Goal: Transaction & Acquisition: Purchase product/service

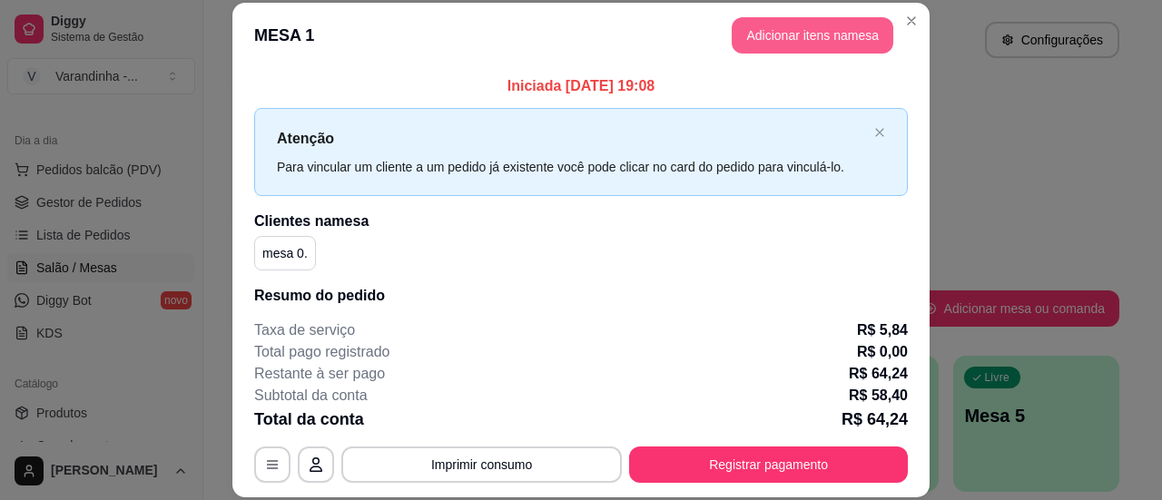
click at [788, 32] on button "Adicionar itens na mesa" at bounding box center [813, 35] width 162 height 36
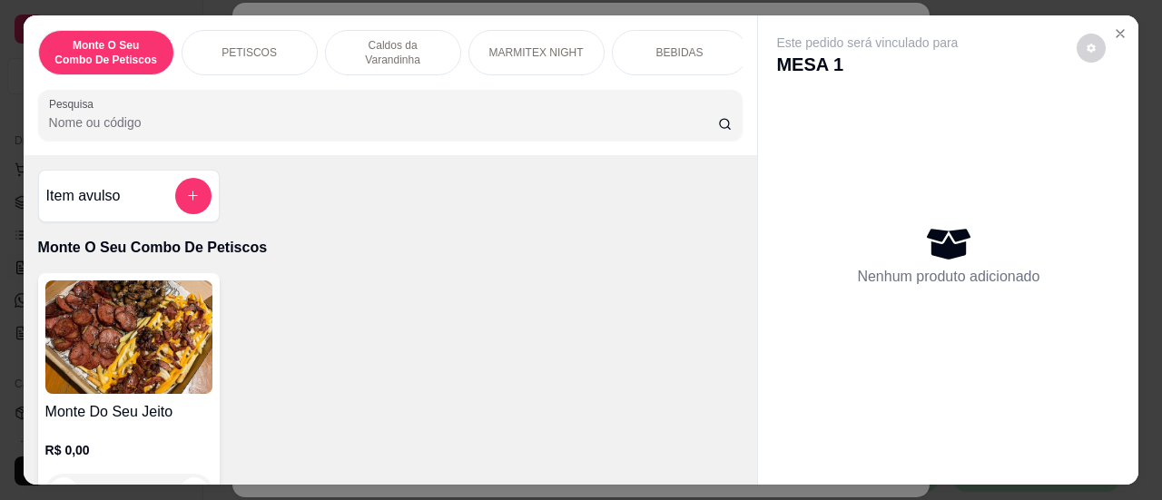
click at [333, 120] on input "Pesquisa" at bounding box center [383, 122] width 669 height 18
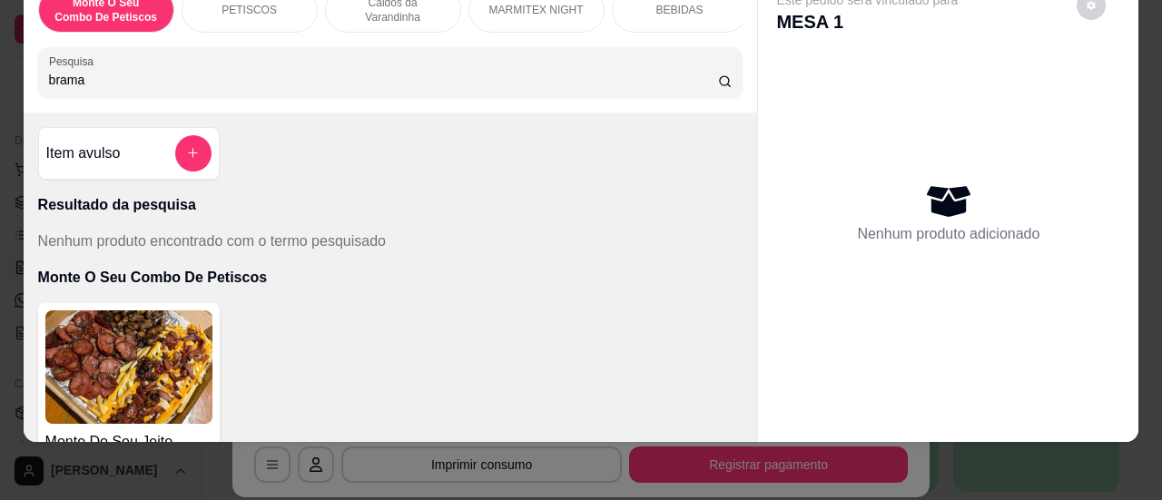
drag, startPoint x: 89, startPoint y: 84, endPoint x: 0, endPoint y: 34, distance: 102.0
click at [0, 34] on div "Monte O Seu Combo De Petiscos PETISCOS Caldos da Varandinha MARMITEX NIGHT BEBI…" at bounding box center [581, 250] width 1162 height 500
drag, startPoint x: 83, startPoint y: 74, endPoint x: 0, endPoint y: 68, distance: 82.8
click at [0, 68] on div "Monte O Seu Combo De Petiscos PETISCOS Caldos da Varandinha MARMITEX NIGHT BEBI…" at bounding box center [581, 250] width 1162 height 500
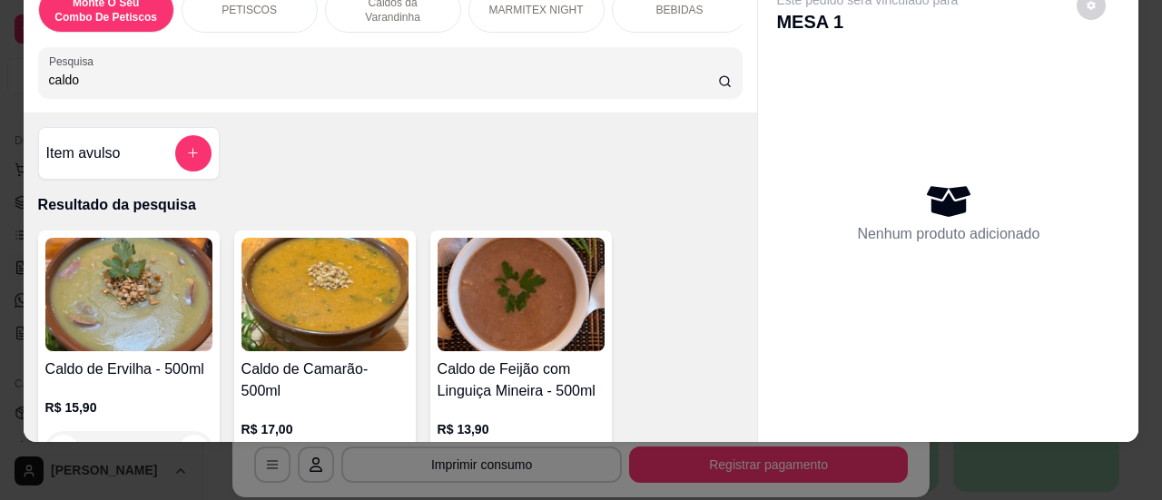
scroll to position [182, 0]
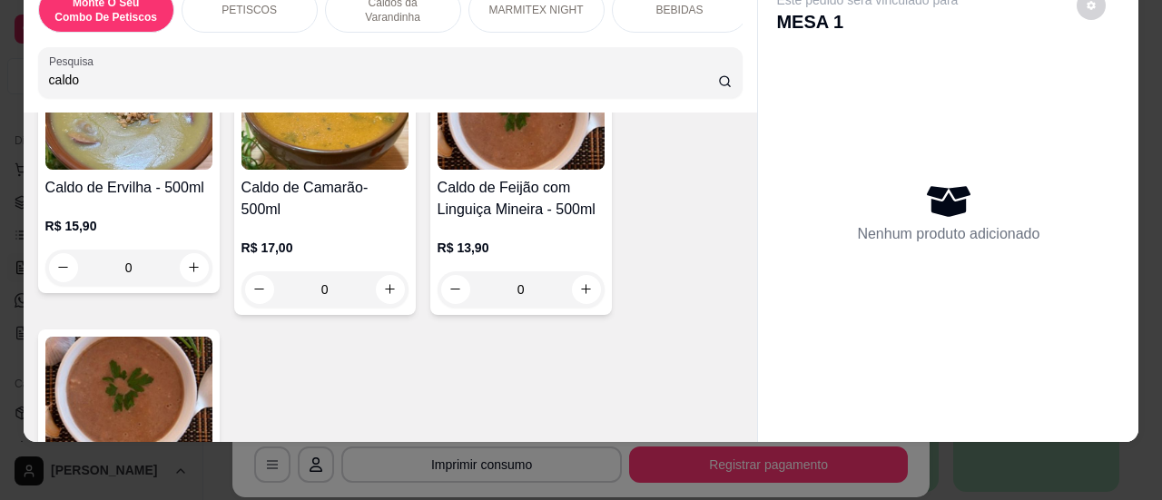
type input "caldo"
click at [186, 271] on div "0" at bounding box center [128, 268] width 167 height 36
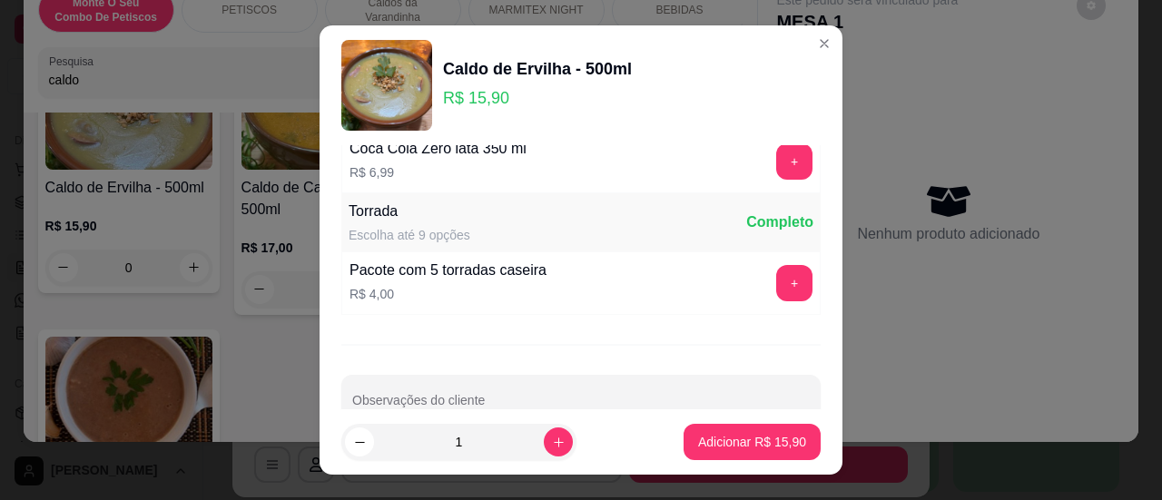
scroll to position [363, 0]
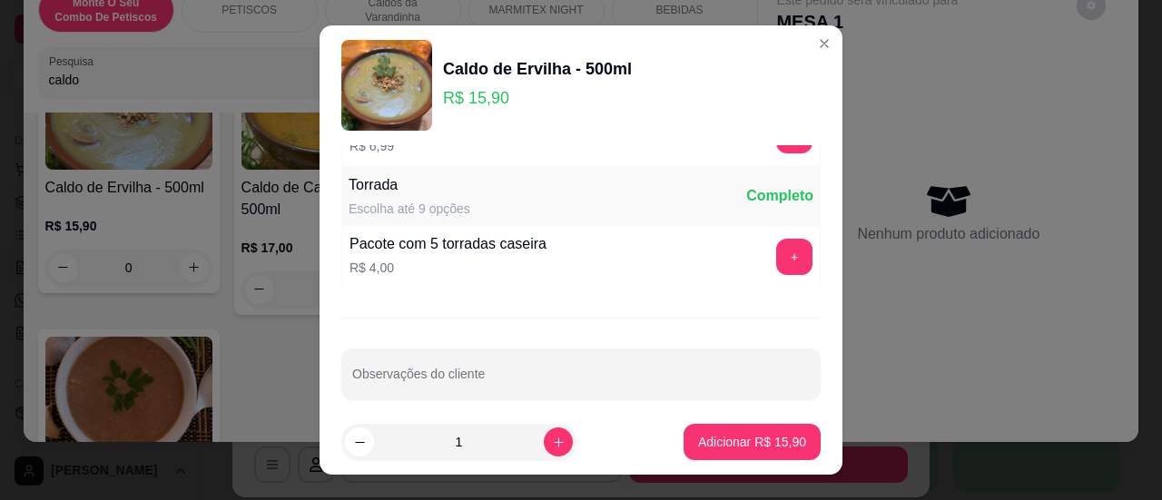
click at [720, 448] on p "Adicionar R$ 15,90" at bounding box center [752, 442] width 108 height 18
type input "1"
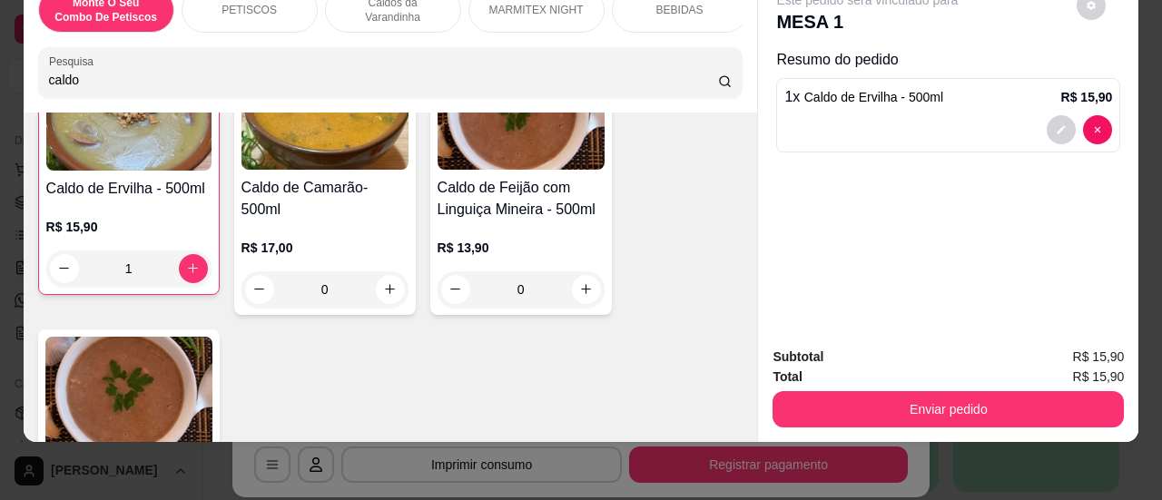
scroll to position [182, 0]
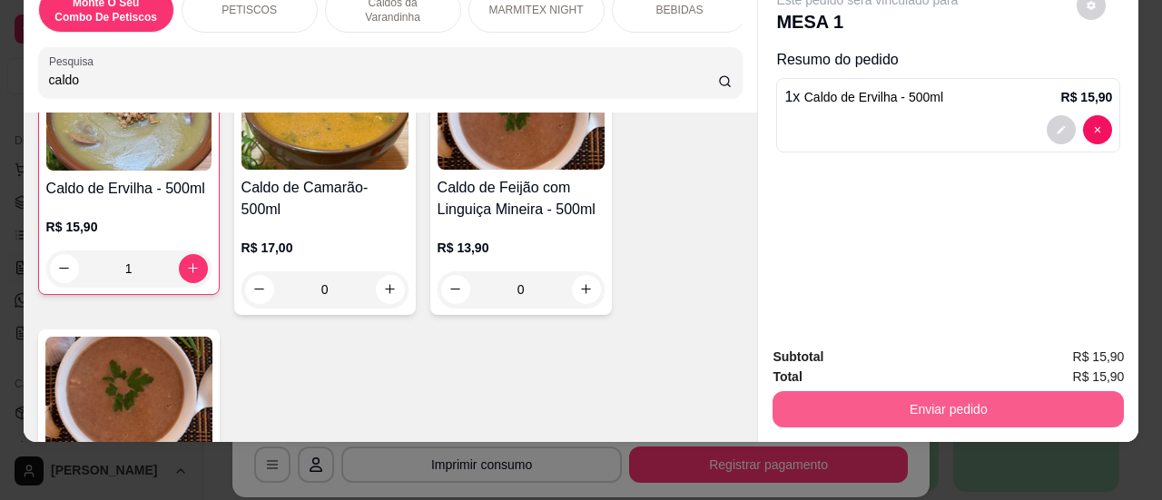
click at [897, 391] on button "Enviar pedido" at bounding box center [948, 409] width 351 height 36
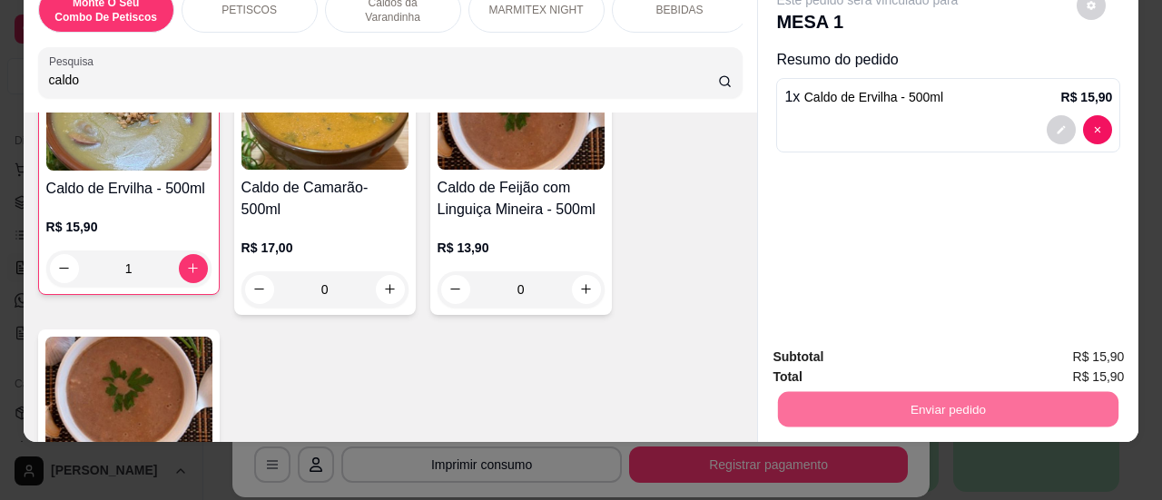
click at [1048, 357] on button "Sim, quero registrar" at bounding box center [1060, 351] width 135 height 34
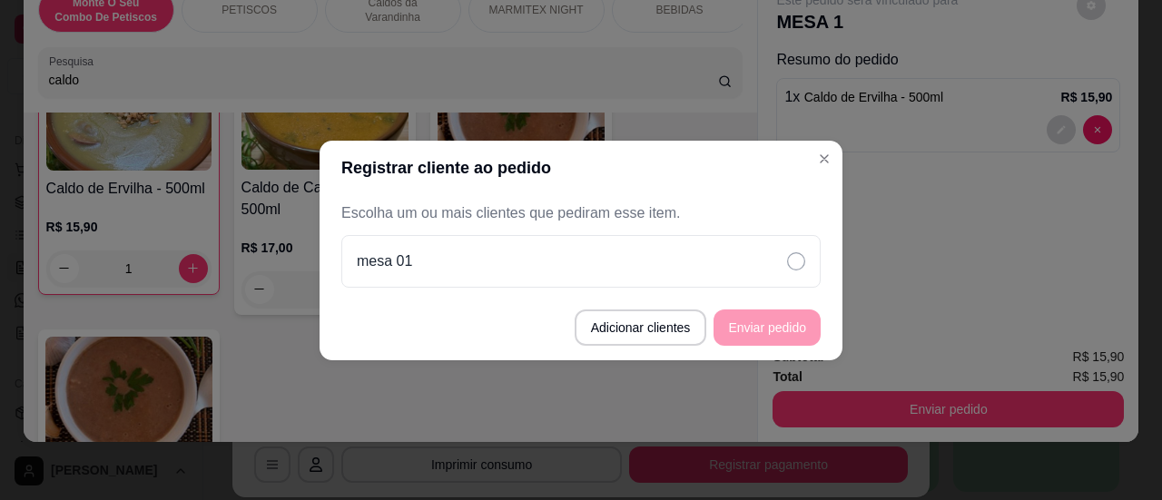
drag, startPoint x: 775, startPoint y: 259, endPoint x: 775, endPoint y: 321, distance: 62.6
click at [775, 262] on div "mesa 01" at bounding box center [580, 261] width 479 height 53
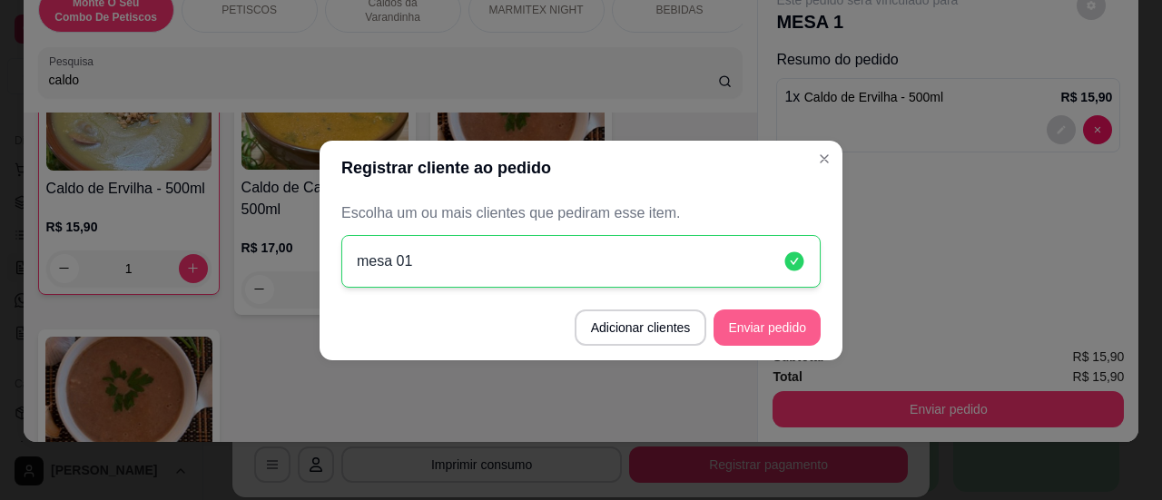
click at [786, 327] on button "Enviar pedido" at bounding box center [767, 328] width 107 height 36
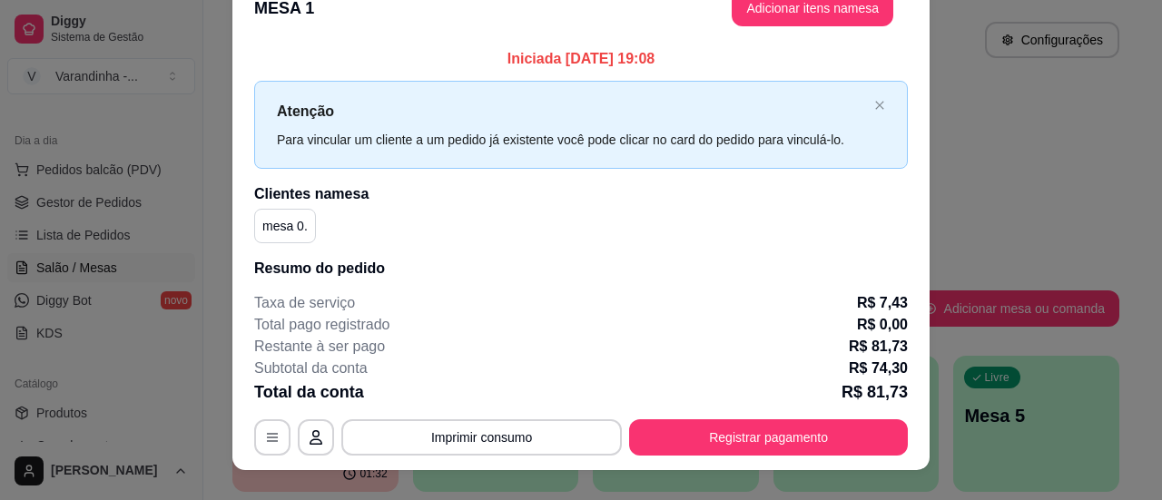
scroll to position [0, 0]
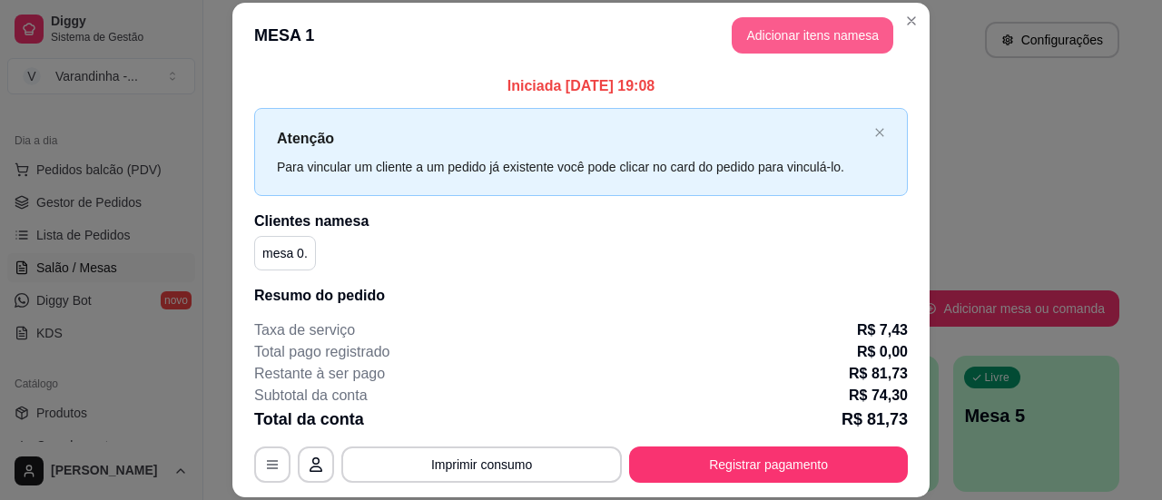
click at [837, 24] on button "Adicionar itens na mesa" at bounding box center [813, 35] width 162 height 36
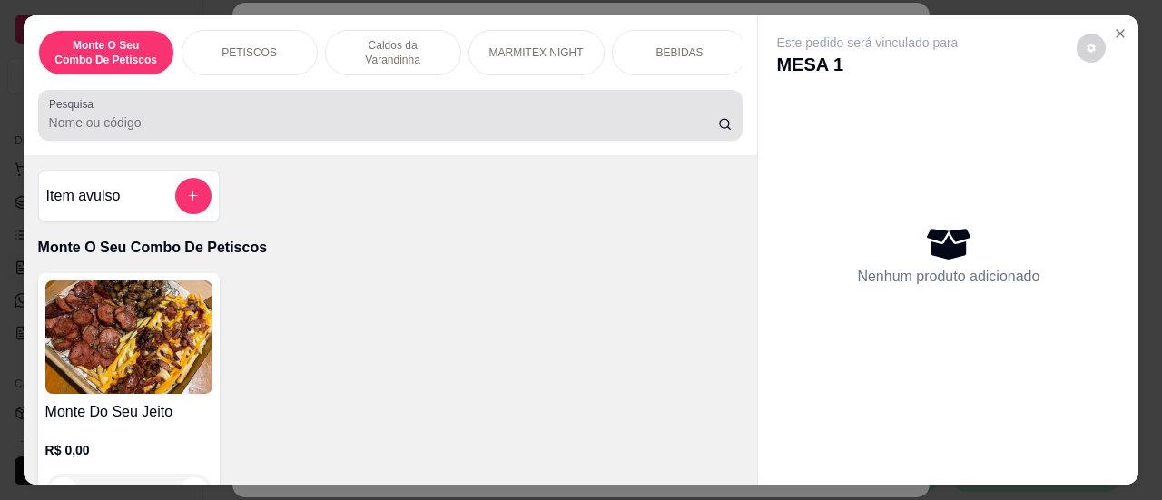
click at [294, 131] on input "Pesquisa" at bounding box center [383, 122] width 669 height 18
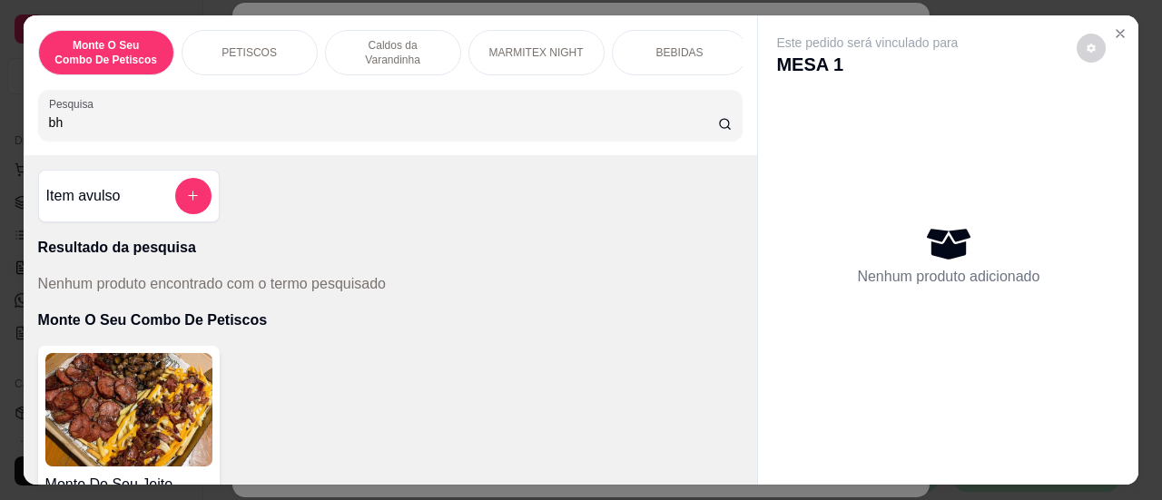
type input "b"
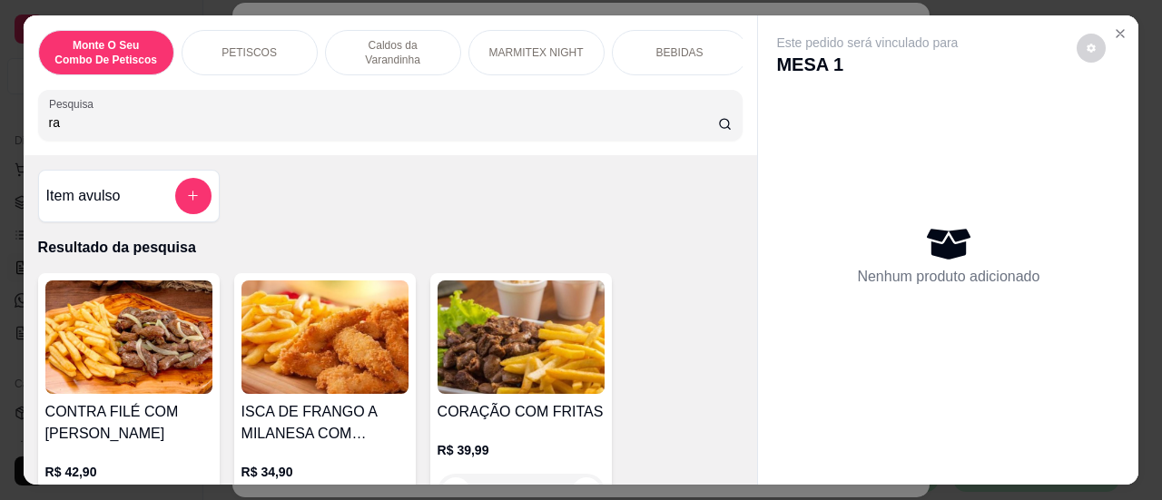
type input "r"
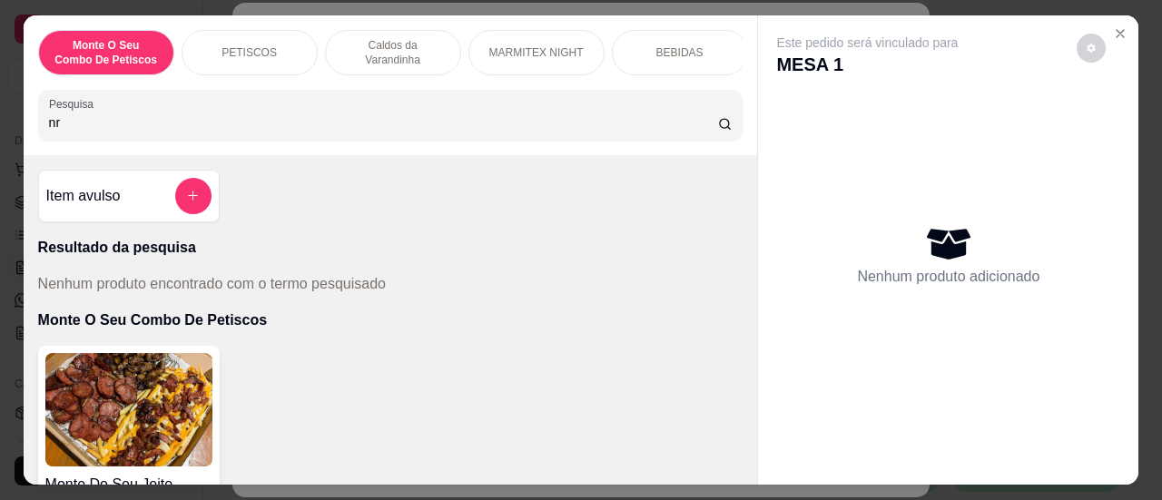
type input "n"
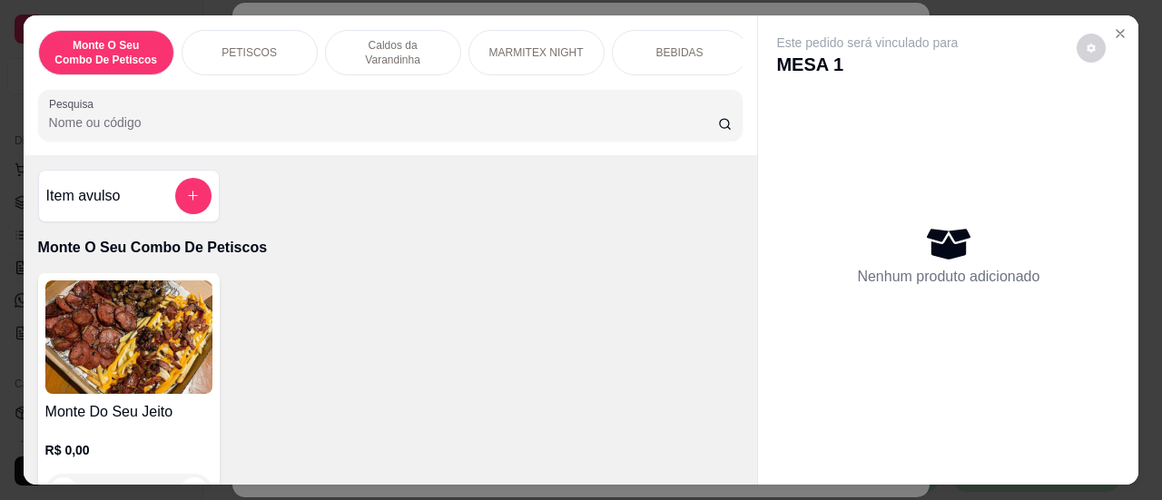
type input "n"
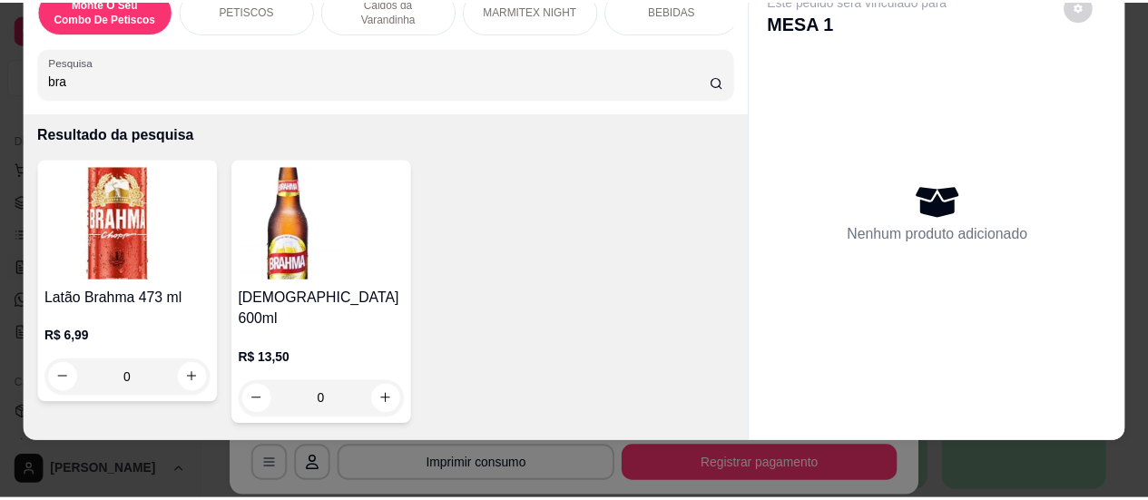
scroll to position [182, 0]
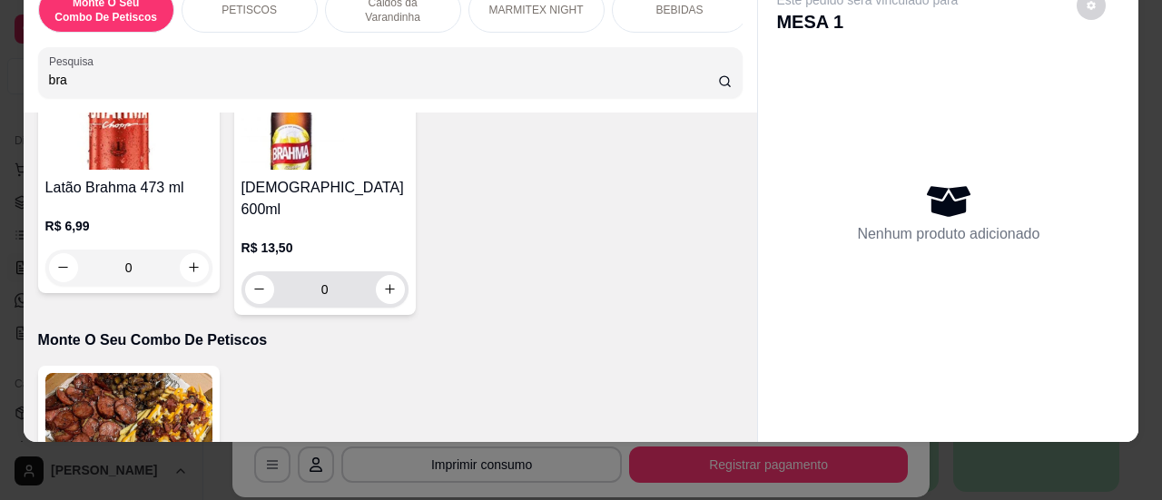
type input "bra"
click at [387, 282] on icon "increase-product-quantity" at bounding box center [390, 289] width 14 height 14
type input "1"
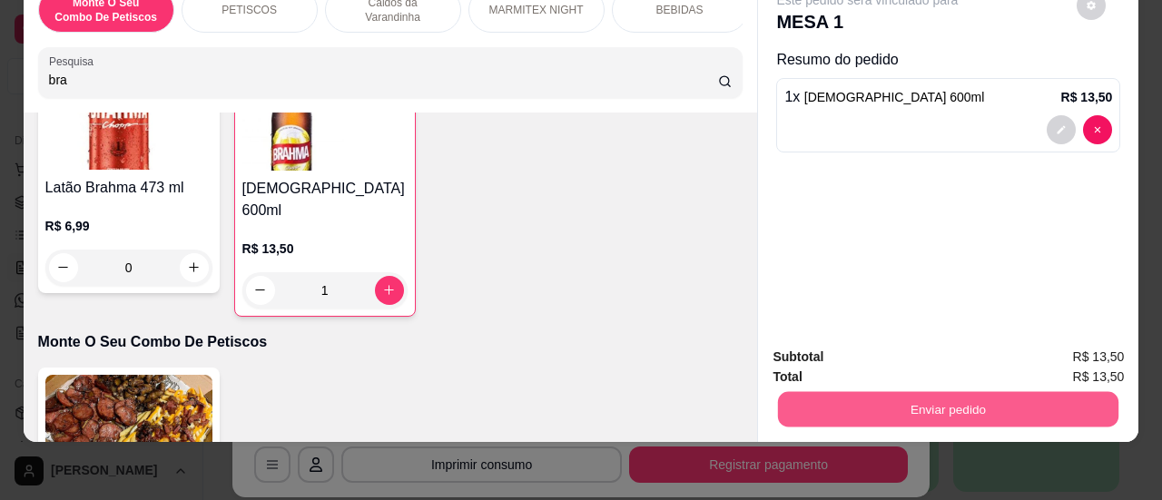
click at [926, 400] on button "Enviar pedido" at bounding box center [948, 409] width 340 height 35
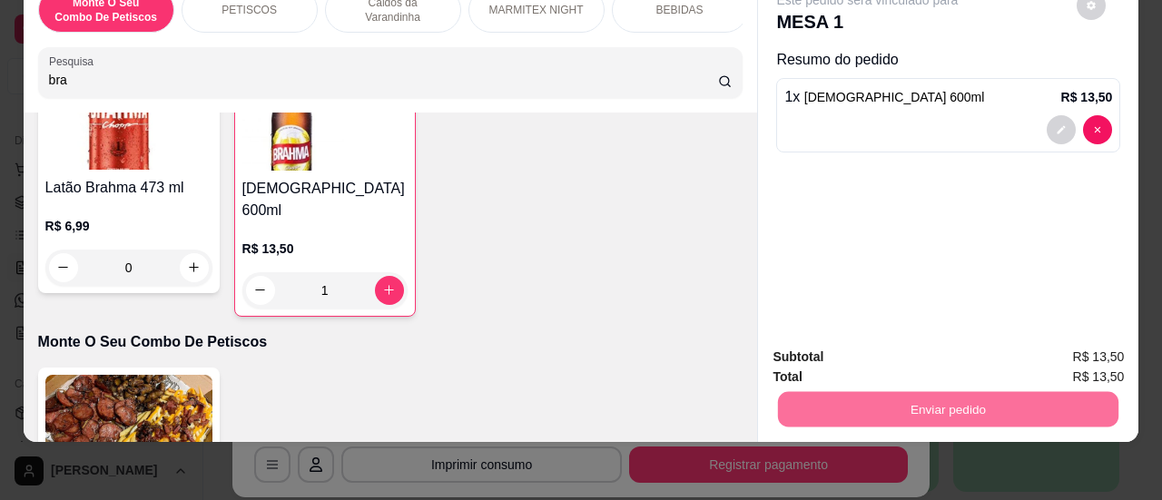
click at [1042, 346] on button "Sim, quero registrar" at bounding box center [1060, 351] width 131 height 34
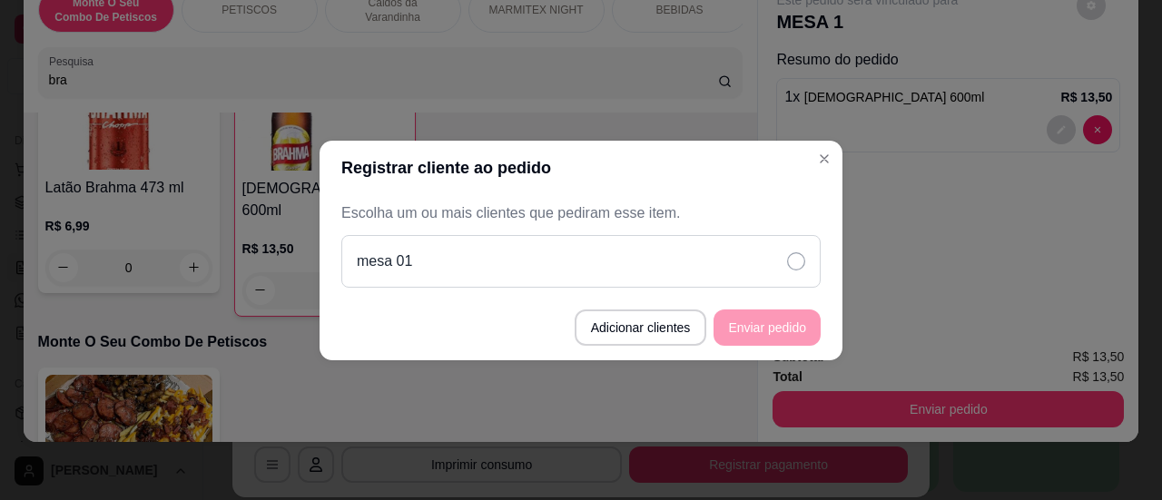
click at [795, 259] on icon at bounding box center [796, 261] width 18 height 18
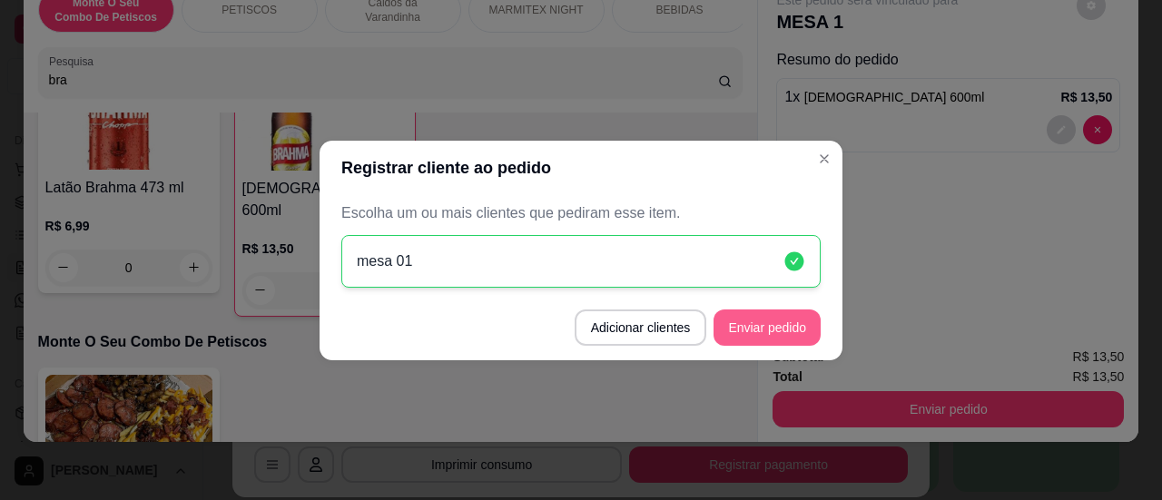
click at [778, 331] on button "Enviar pedido" at bounding box center [767, 328] width 107 height 36
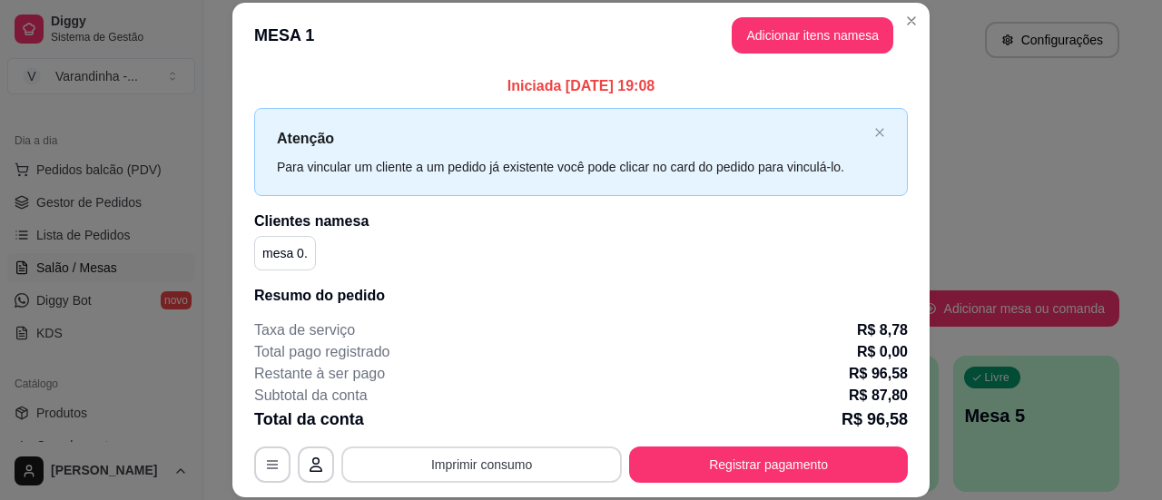
click at [481, 466] on button "Imprimir consumo" at bounding box center [481, 465] width 281 height 36
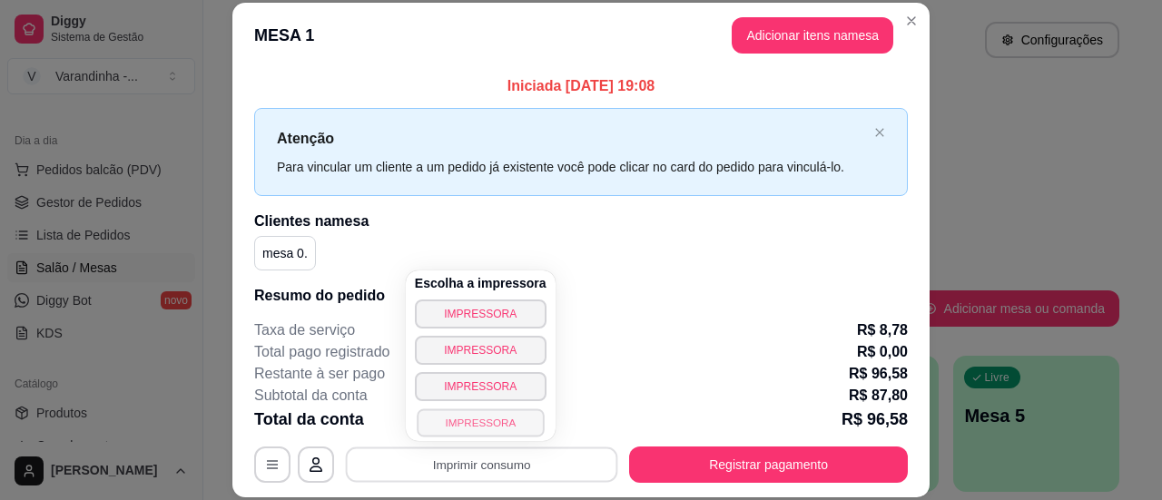
click at [485, 416] on button "IMPRESSORA" at bounding box center [480, 423] width 127 height 28
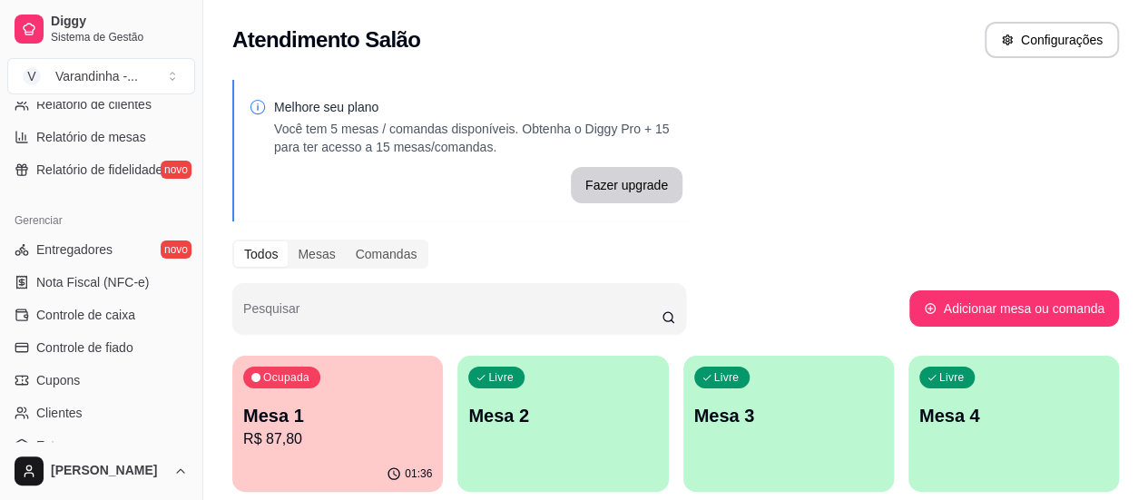
scroll to position [363, 0]
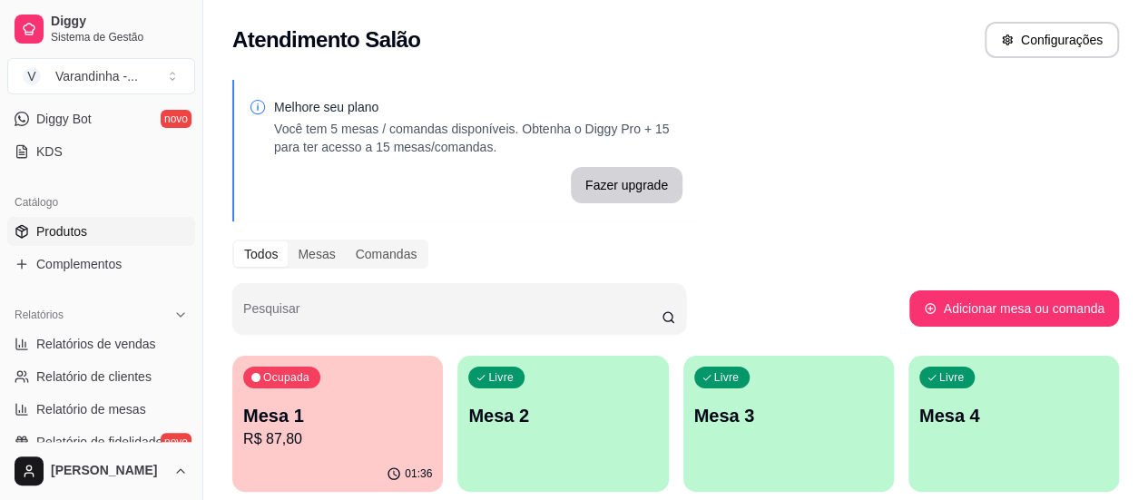
click at [85, 237] on span "Produtos" at bounding box center [61, 231] width 51 height 18
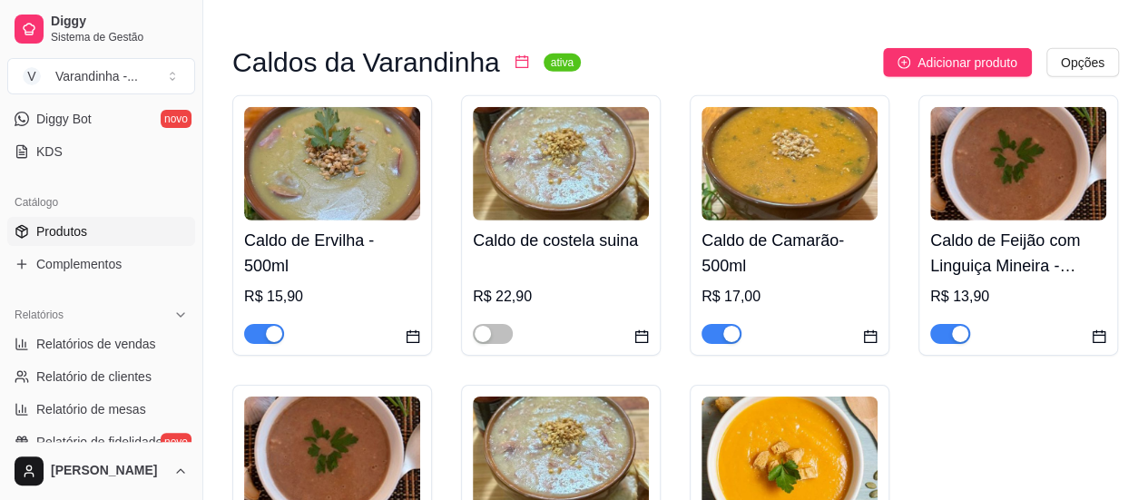
scroll to position [6174, 0]
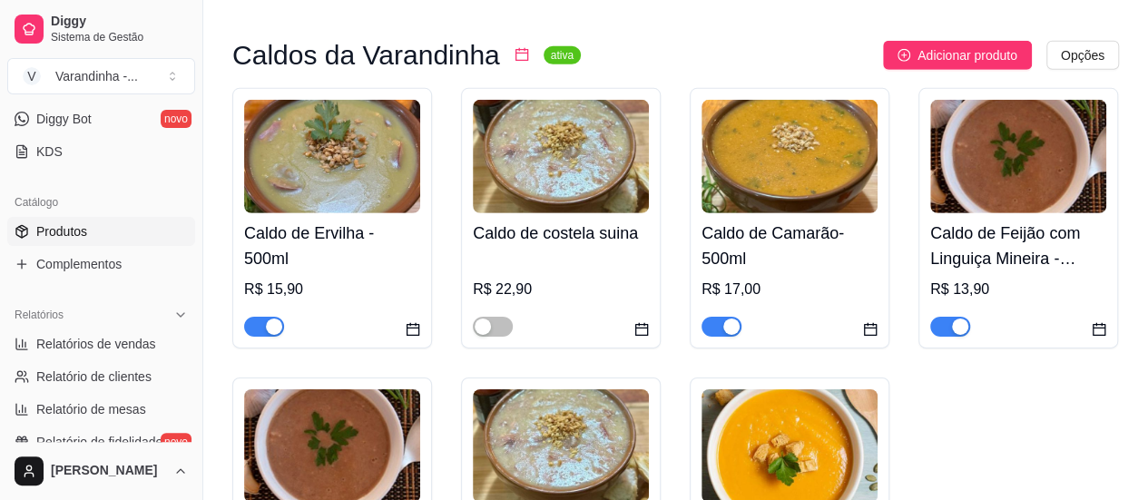
click at [719, 337] on span "button" at bounding box center [722, 327] width 40 height 20
click at [271, 335] on div "button" at bounding box center [274, 327] width 16 height 16
